Goal: Information Seeking & Learning: Understand process/instructions

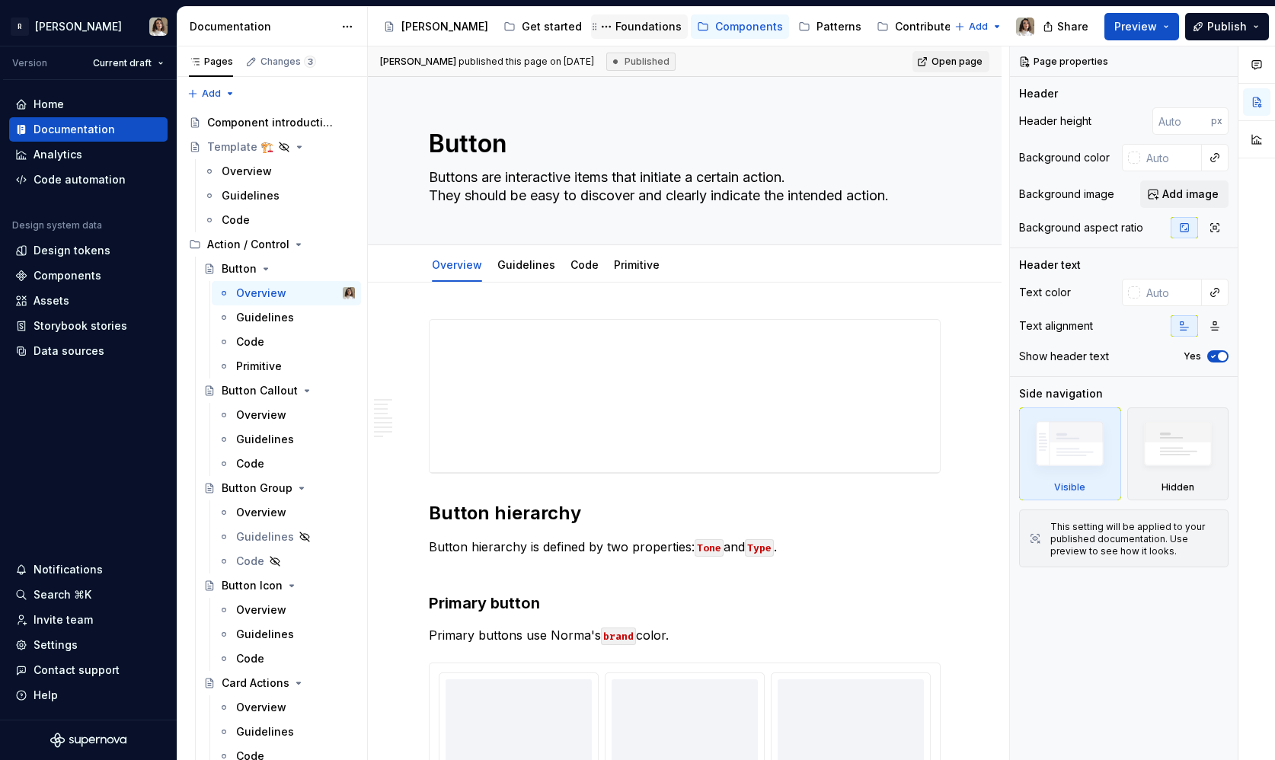
click at [616, 27] on div "Foundations" at bounding box center [649, 26] width 66 height 15
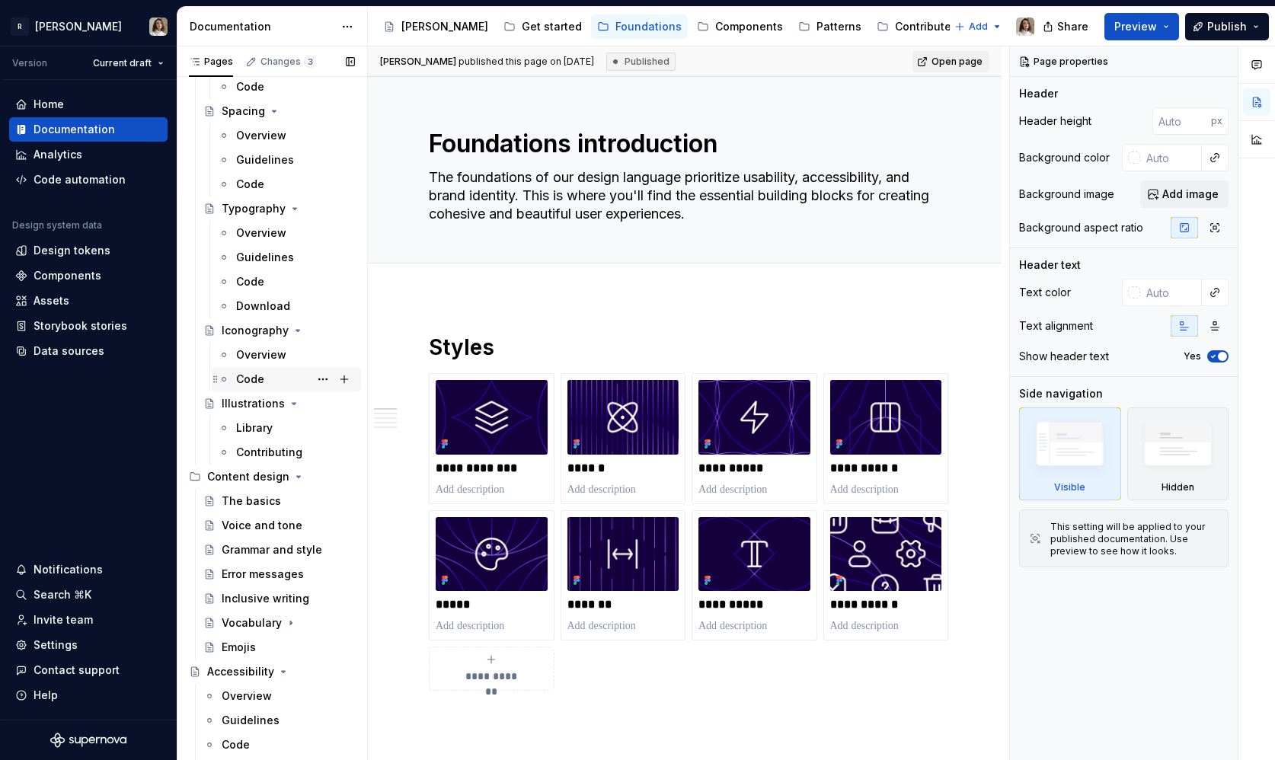
scroll to position [601, 0]
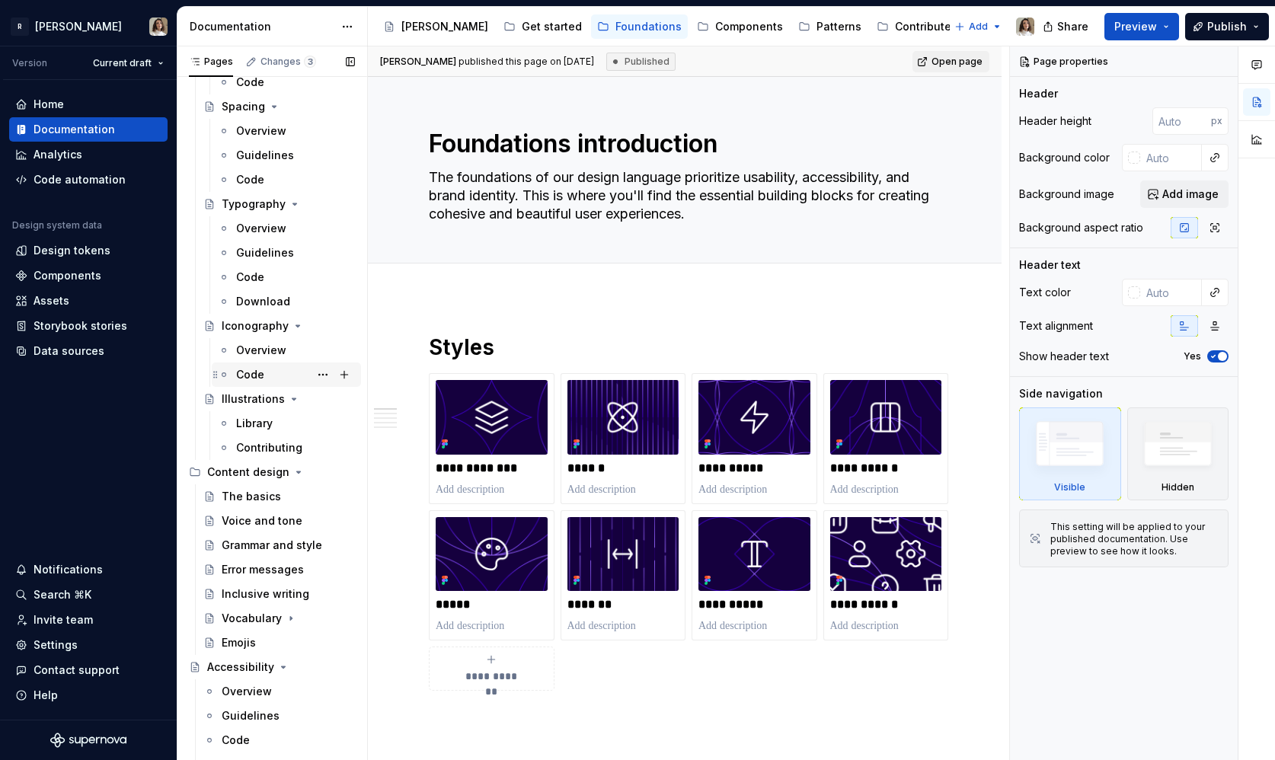
click at [250, 367] on div "Code" at bounding box center [250, 374] width 28 height 15
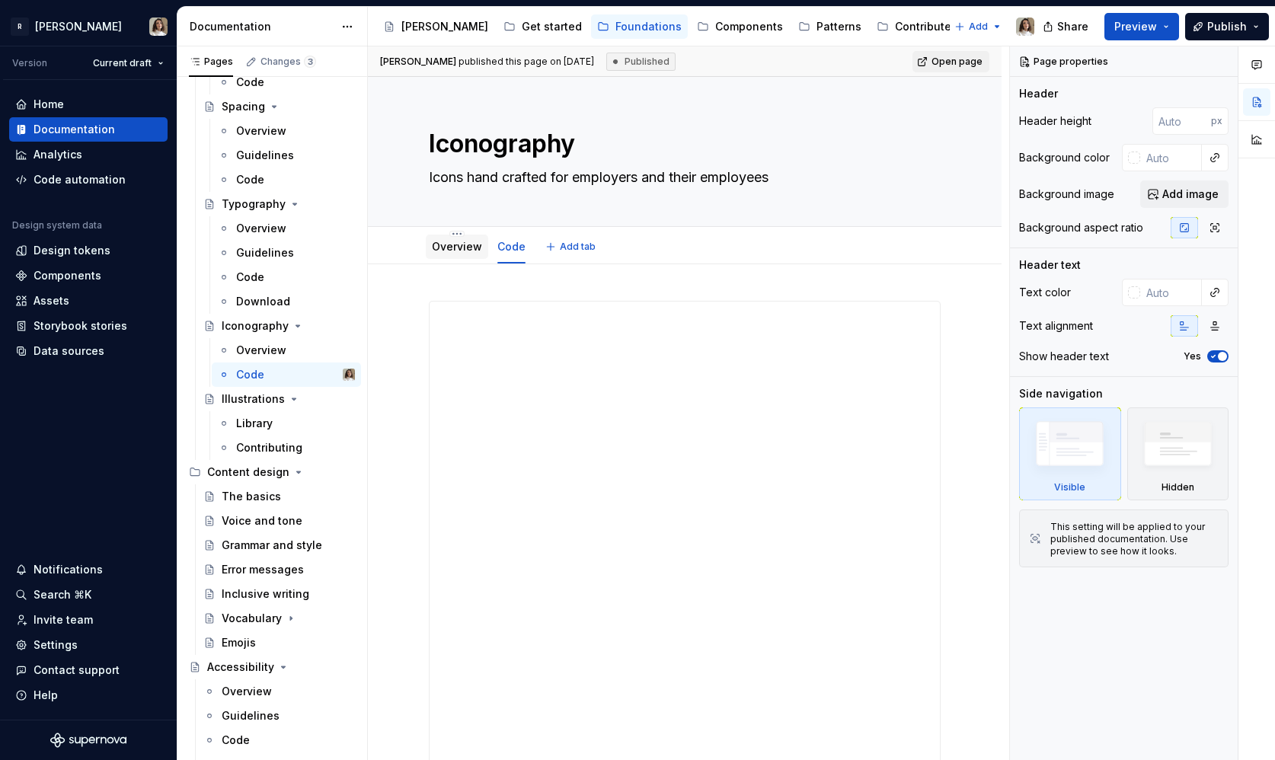
click at [467, 258] on div "Overview" at bounding box center [457, 247] width 62 height 24
click at [462, 250] on link "Overview" at bounding box center [457, 246] width 50 height 13
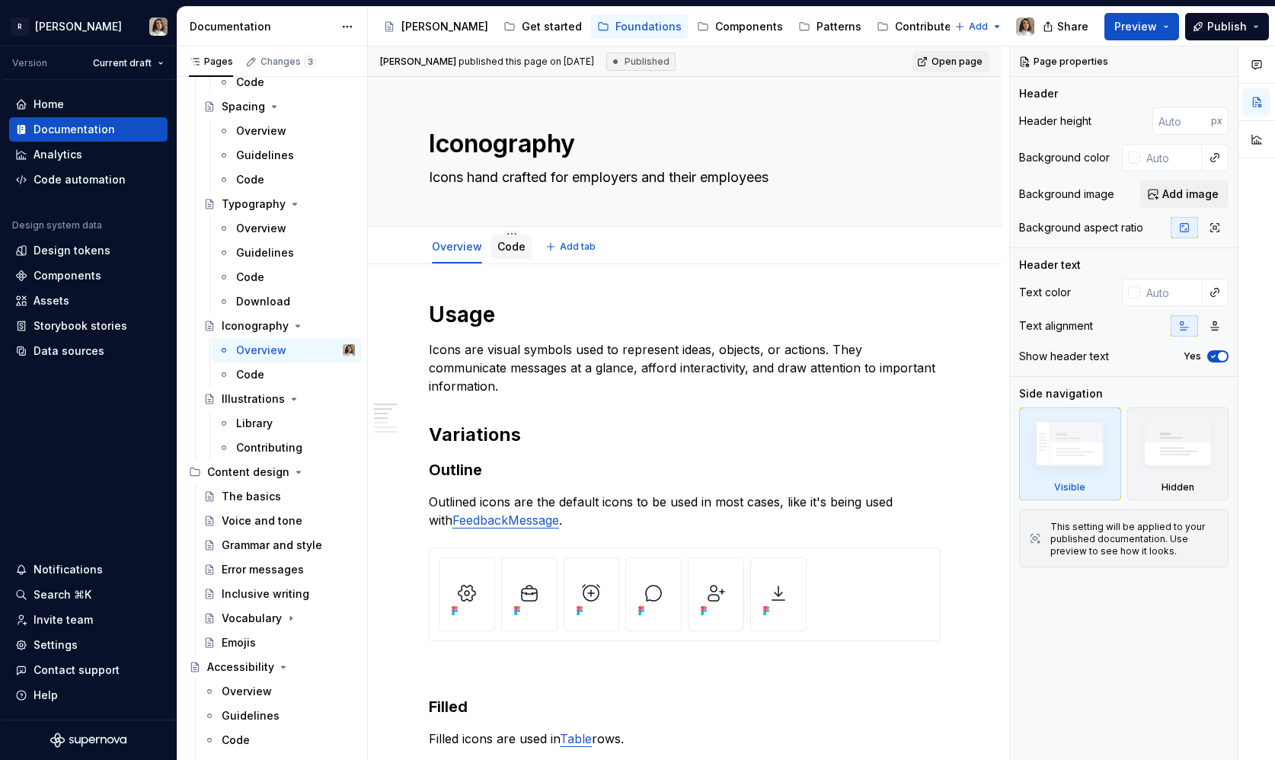
click at [513, 251] on link "Code" at bounding box center [511, 246] width 28 height 13
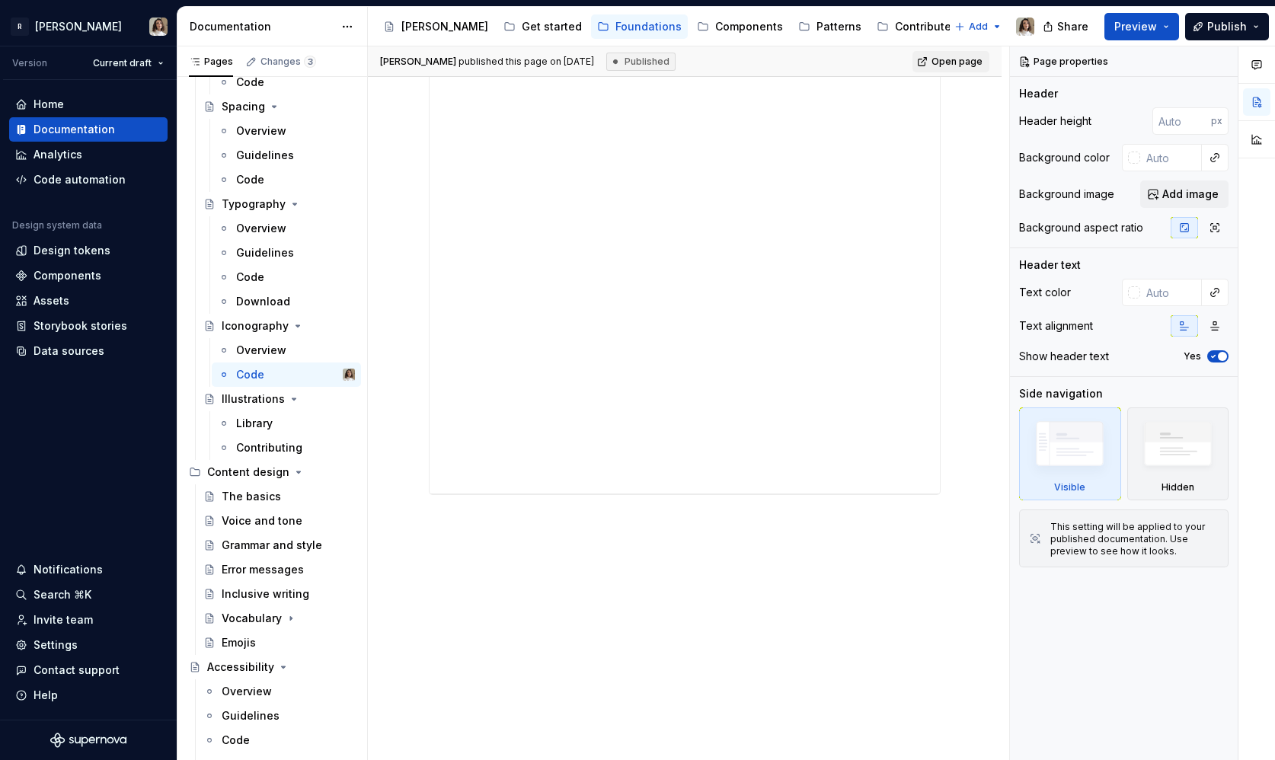
scroll to position [1348, 0]
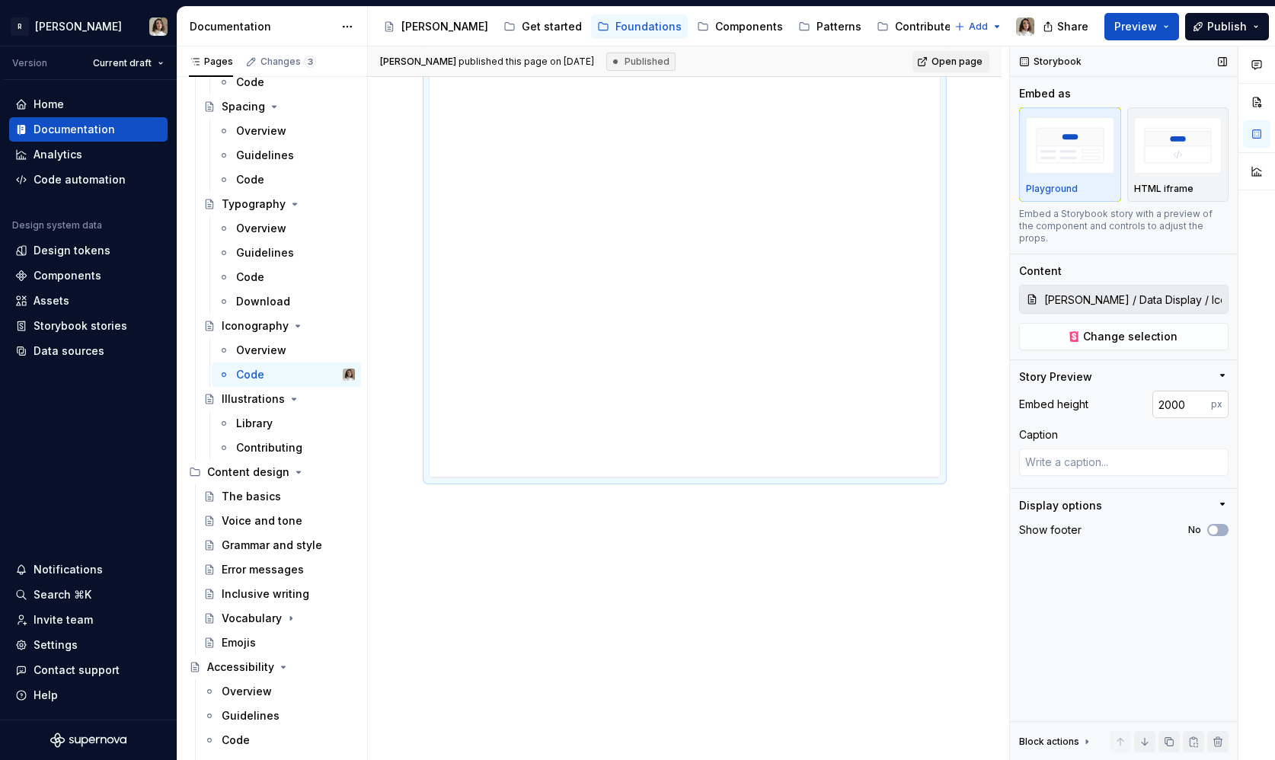
type textarea "*"
drag, startPoint x: 1160, startPoint y: 391, endPoint x: 1148, endPoint y: 391, distance: 11.4
click at [1149, 391] on div "Embed height 2000 px" at bounding box center [1124, 404] width 210 height 27
type input "10000"
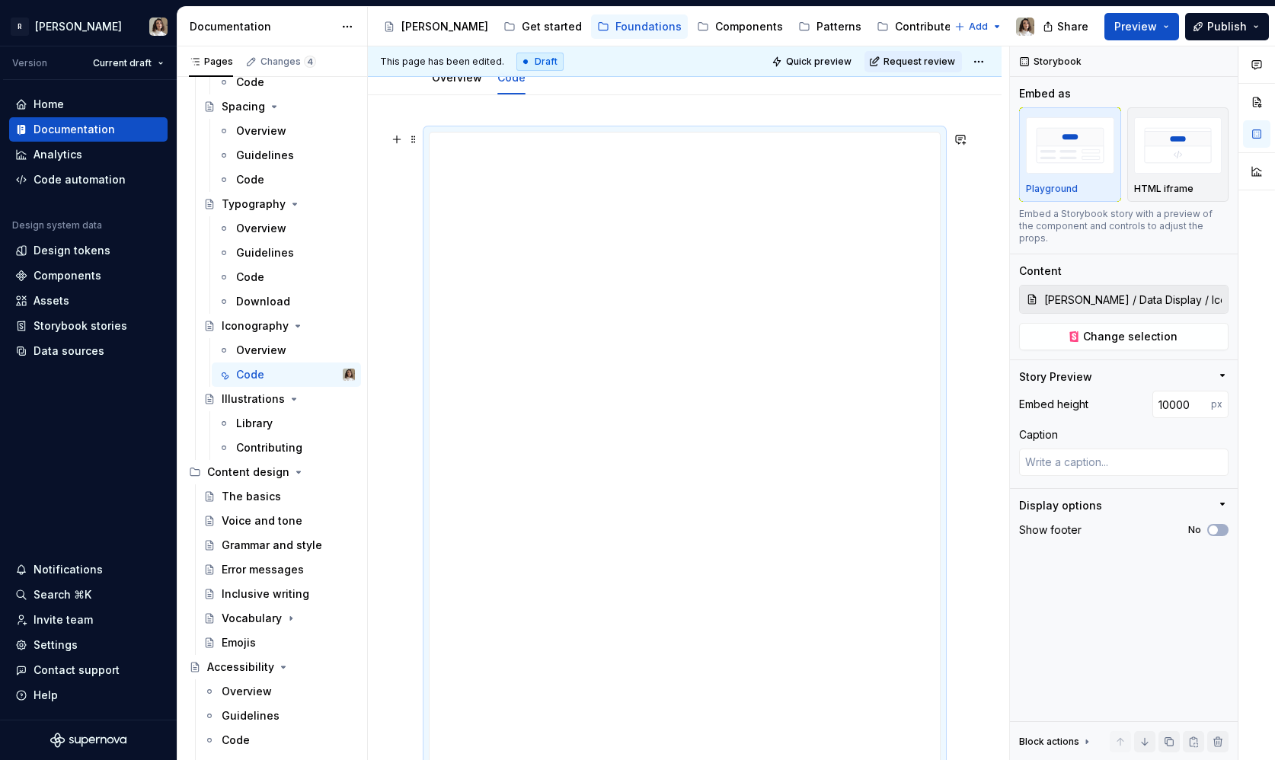
scroll to position [0, 0]
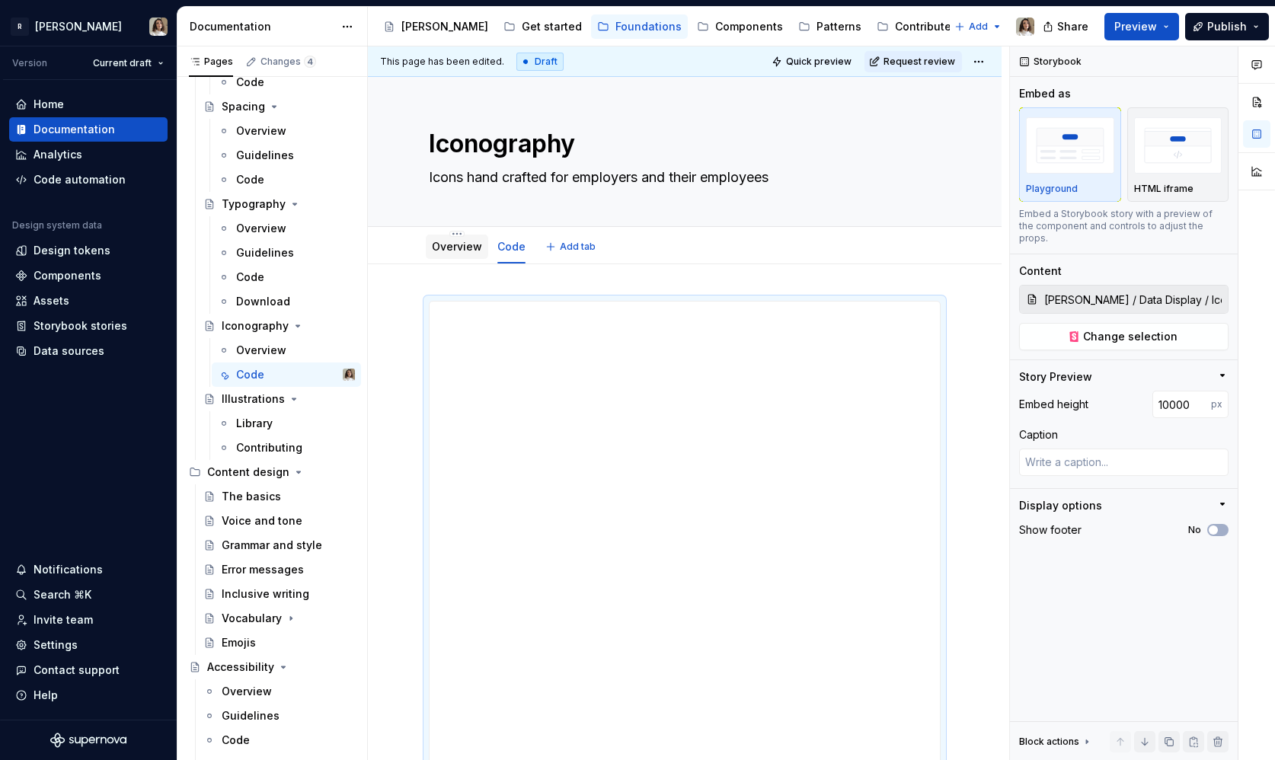
click at [462, 248] on link "Overview" at bounding box center [457, 246] width 50 height 13
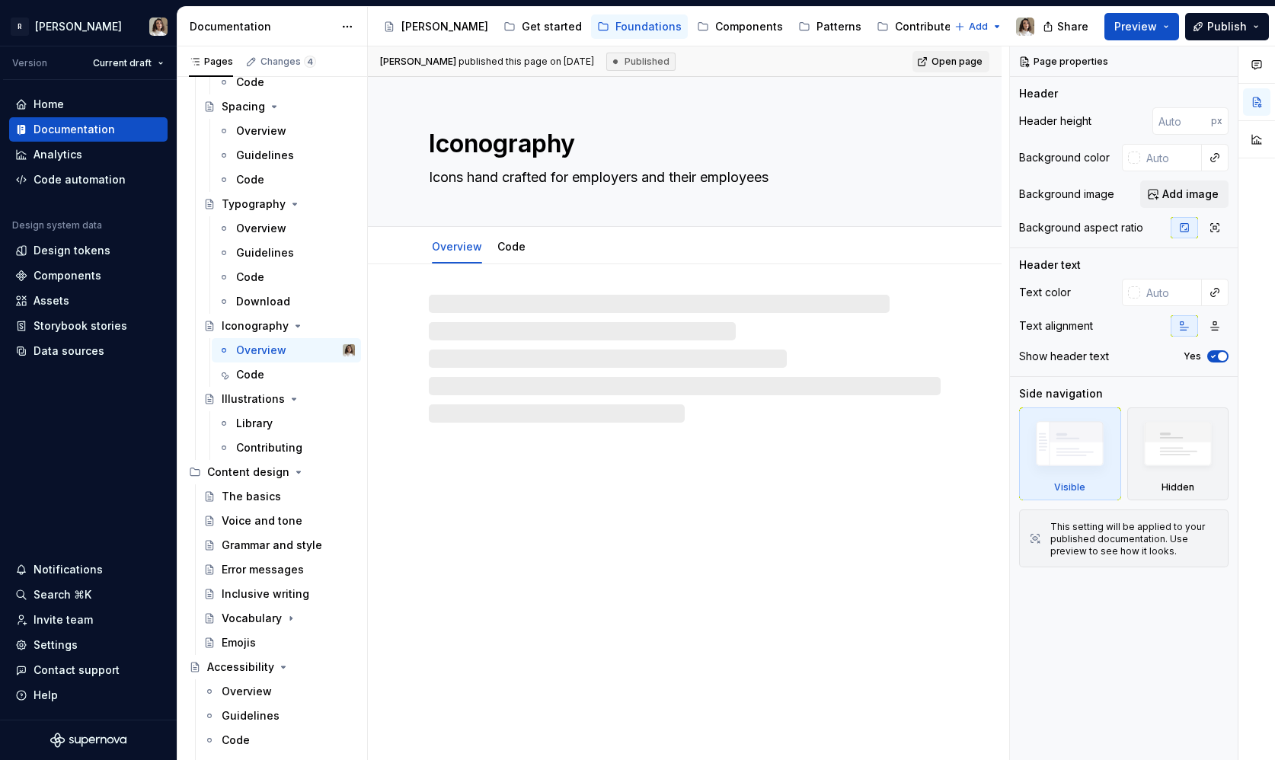
type textarea "*"
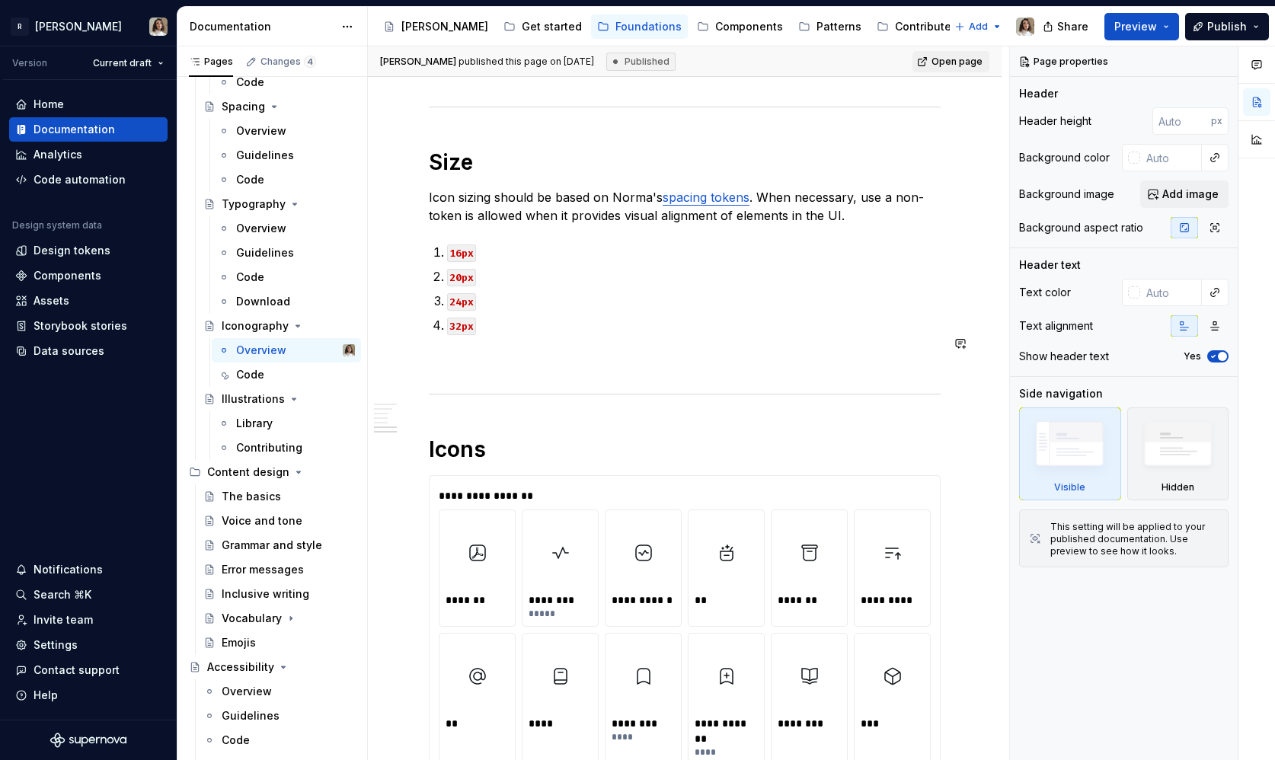
scroll to position [1054, 0]
